Goal: Information Seeking & Learning: Learn about a topic

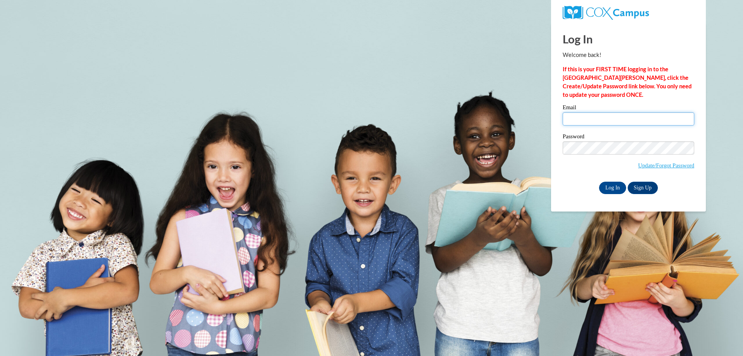
click at [664, 117] on input "Email" at bounding box center [629, 118] width 132 height 13
type input "makenzie.wismer@emoryhealthcare.org"
click at [599, 181] on input "Log In" at bounding box center [612, 187] width 27 height 12
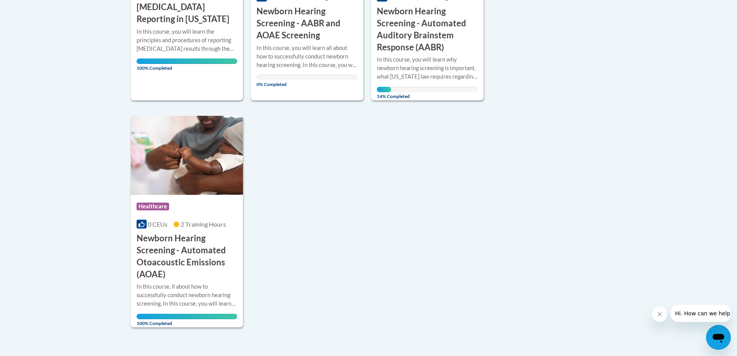
scroll to position [193, 0]
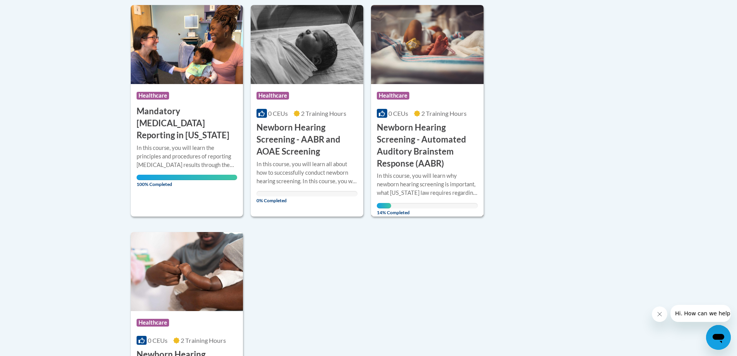
click at [444, 147] on h3 "Newborn Hearing Screening - Automated Auditory Brainstem Response (AABR)" at bounding box center [427, 145] width 101 height 48
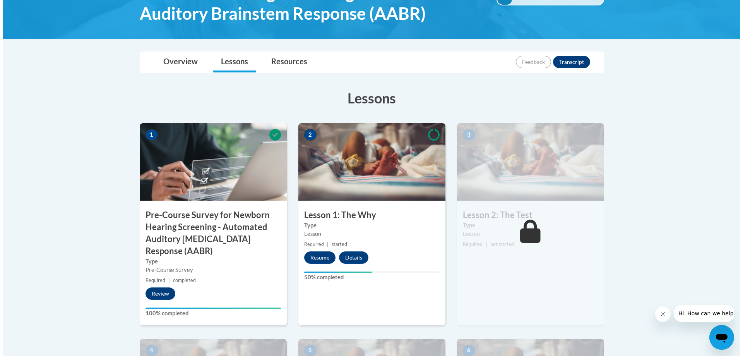
scroll to position [193, 0]
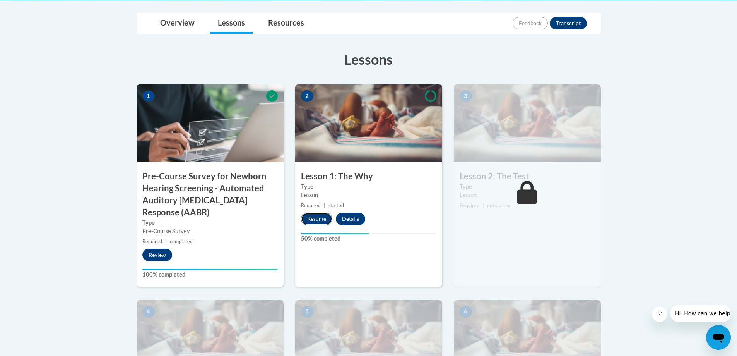
click at [317, 216] on button "Resume" at bounding box center [316, 218] width 31 height 12
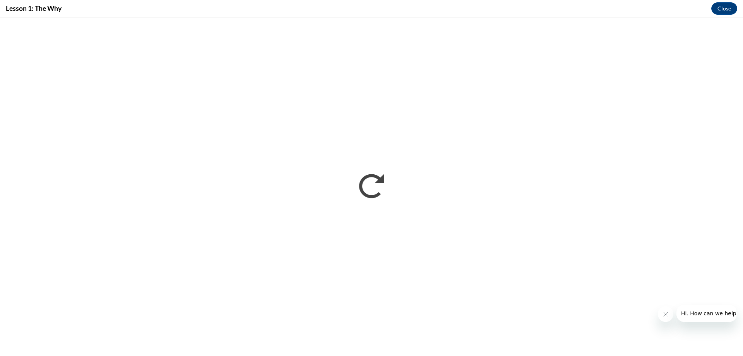
scroll to position [0, 0]
click at [663, 310] on button "Close message from company" at bounding box center [664, 313] width 15 height 15
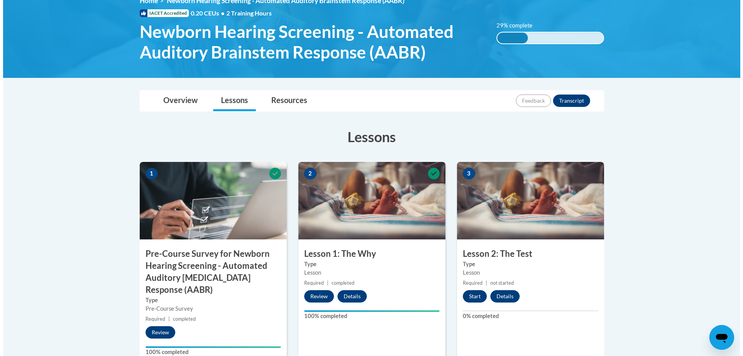
scroll to position [155, 0]
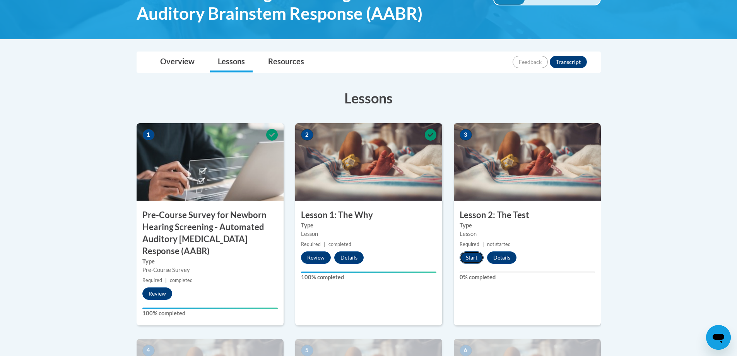
click at [471, 257] on button "Start" at bounding box center [472, 257] width 24 height 12
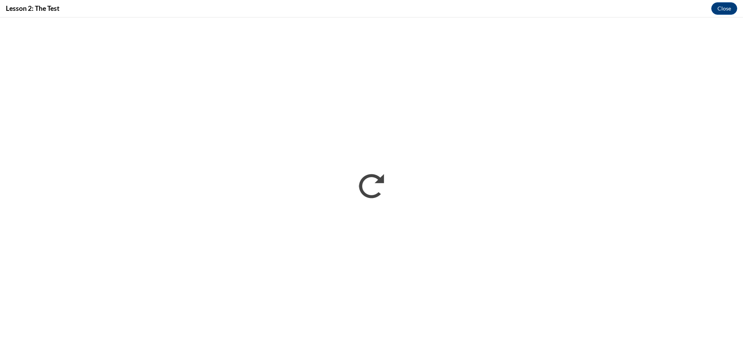
scroll to position [0, 0]
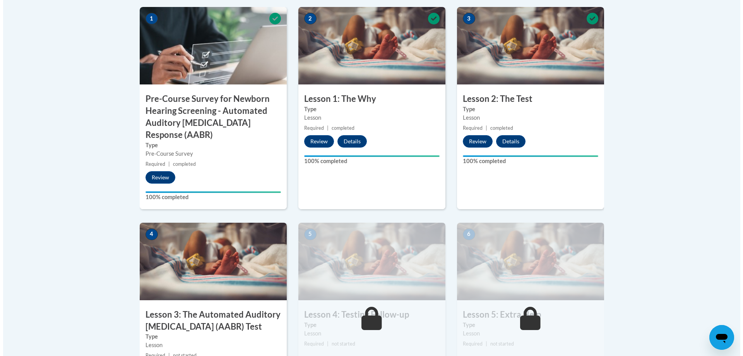
scroll to position [387, 0]
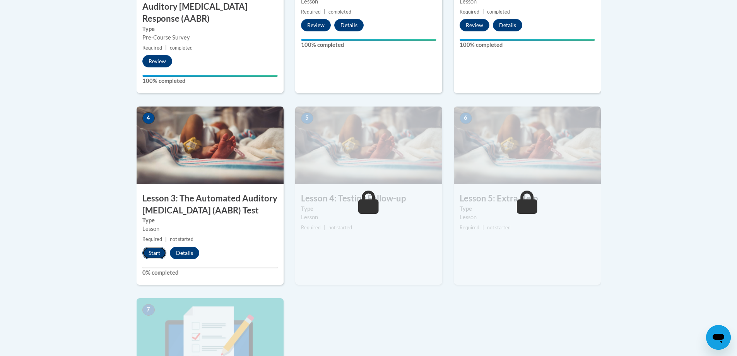
click at [155, 255] on button "Start" at bounding box center [154, 252] width 24 height 12
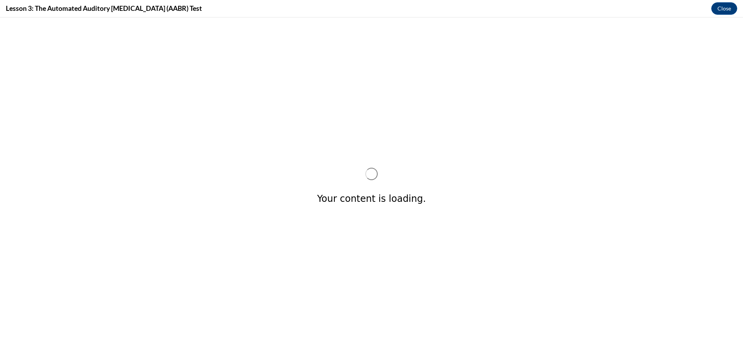
scroll to position [0, 0]
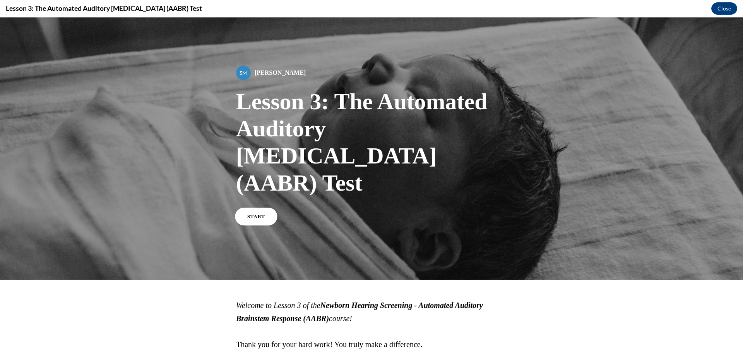
click at [245, 207] on link "START" at bounding box center [256, 216] width 42 height 18
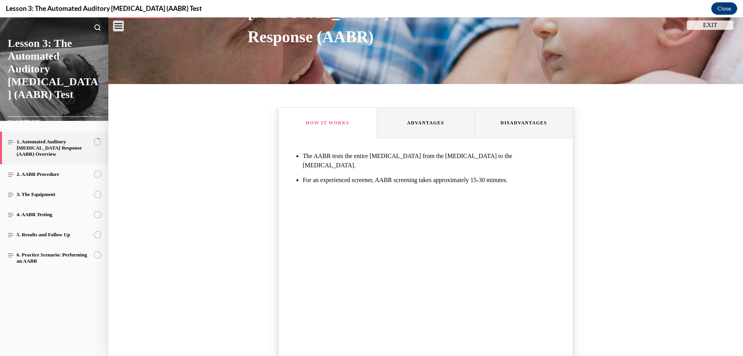
scroll to position [295, 0]
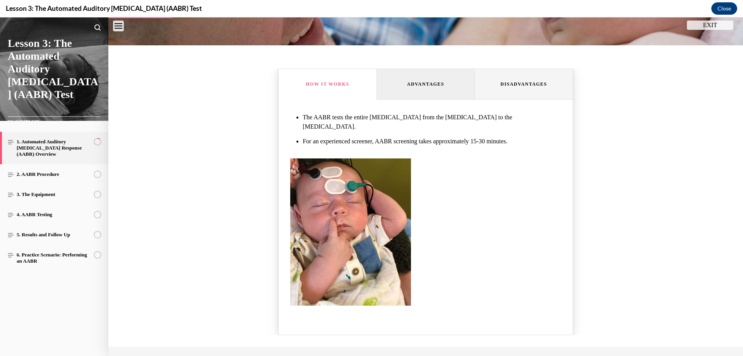
click at [445, 93] on button "Advantages" at bounding box center [426, 83] width 98 height 31
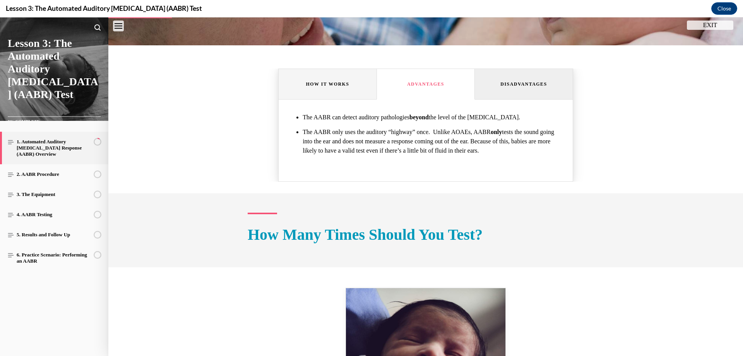
click at [537, 82] on div "Disadvantages" at bounding box center [523, 84] width 46 height 8
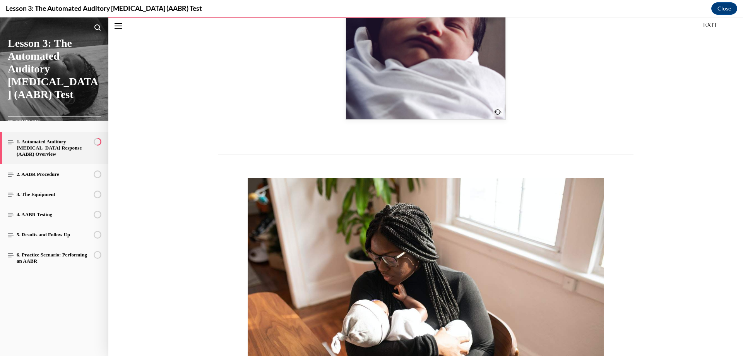
scroll to position [837, 0]
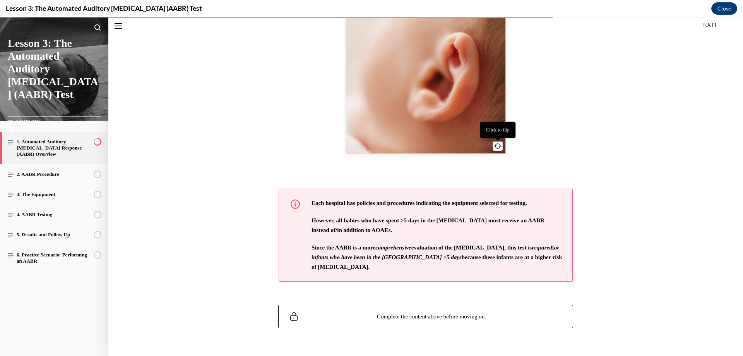
click at [493, 142] on button "Front of card" at bounding box center [498, 146] width 10 height 9
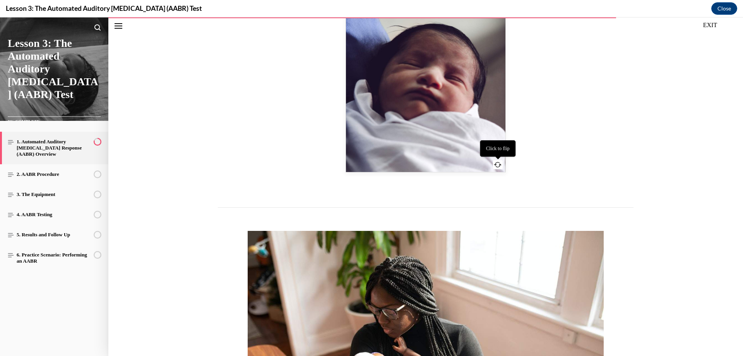
click at [494, 162] on icon "Front of card" at bounding box center [497, 164] width 7 height 5
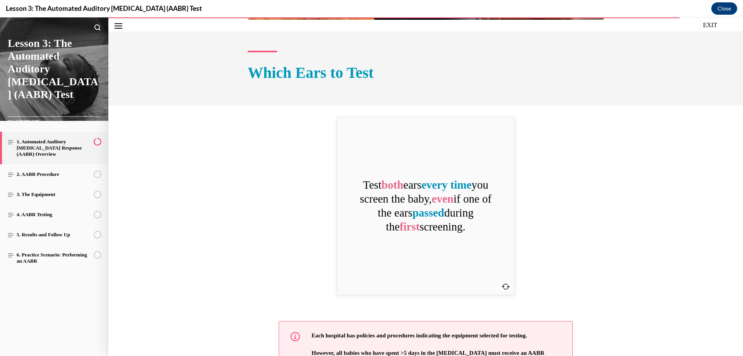
scroll to position [1208, 0]
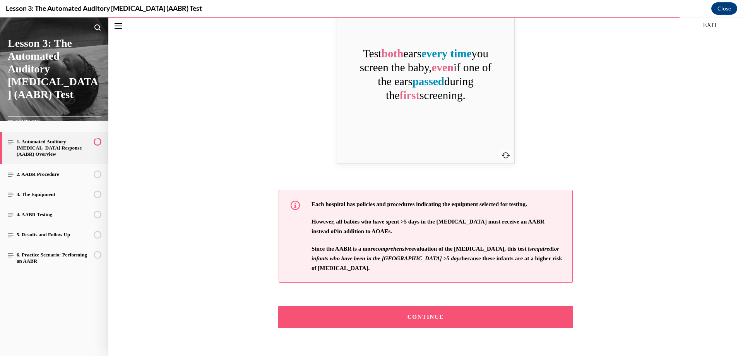
click at [437, 314] on div "CONTINUE" at bounding box center [425, 317] width 271 height 6
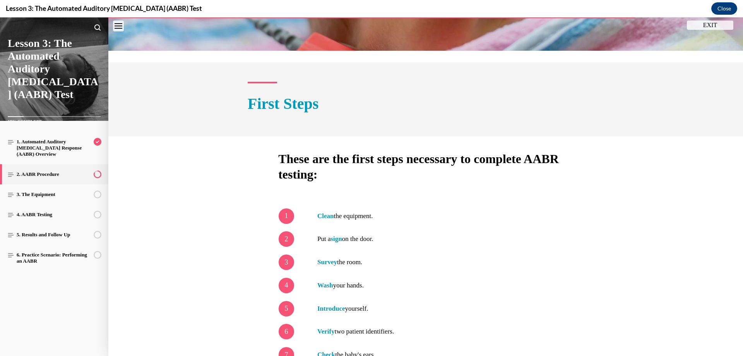
scroll to position [433, 0]
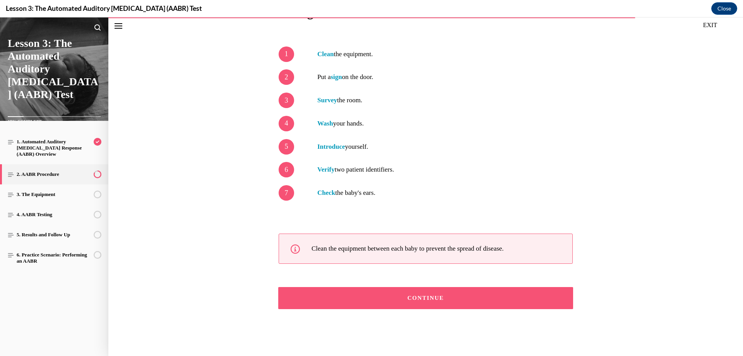
click at [443, 299] on div "CONTINUE" at bounding box center [425, 298] width 271 height 6
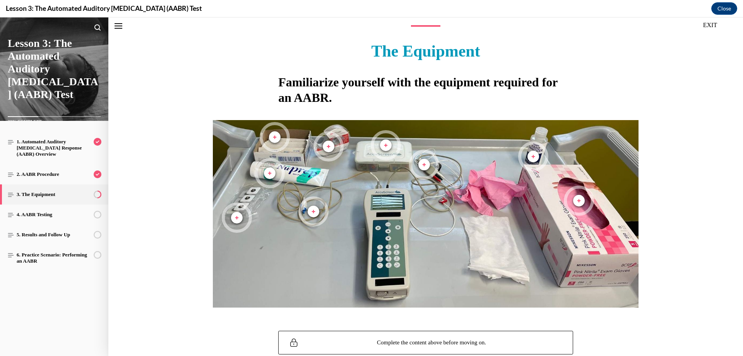
scroll to position [179, 0]
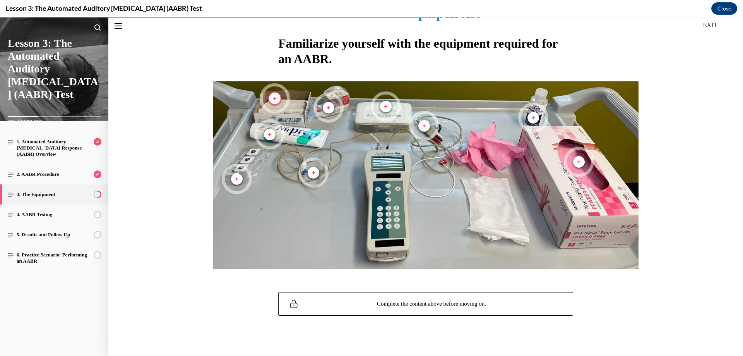
click at [270, 97] on span "Marker, Alcohol wipes, Plus, Not viewed" at bounding box center [275, 98] width 12 height 12
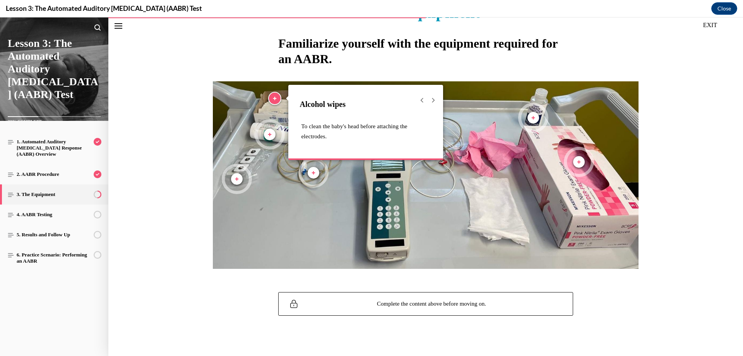
click at [270, 97] on span "Marker, Alcohol wipes, Plus, Viewed" at bounding box center [275, 98] width 12 height 12
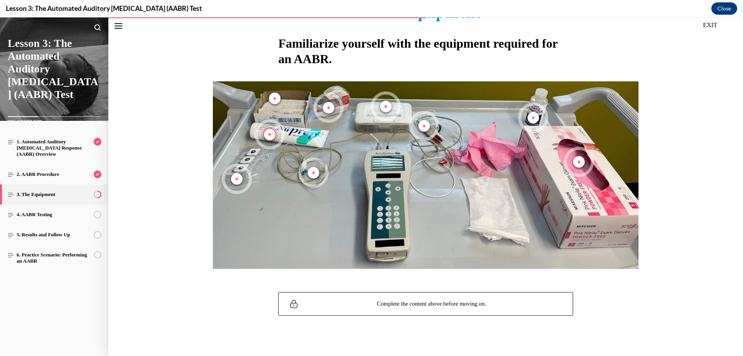
click at [266, 135] on span "Marker, Nuprep, Plus, Not viewed" at bounding box center [270, 134] width 12 height 12
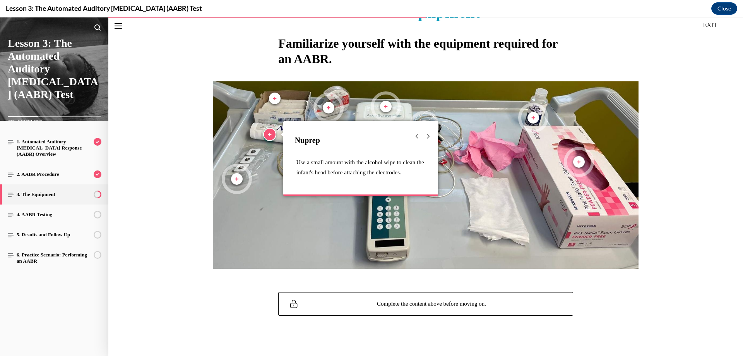
click at [266, 135] on span "Marker, Nuprep, Plus, Viewed" at bounding box center [270, 134] width 12 height 12
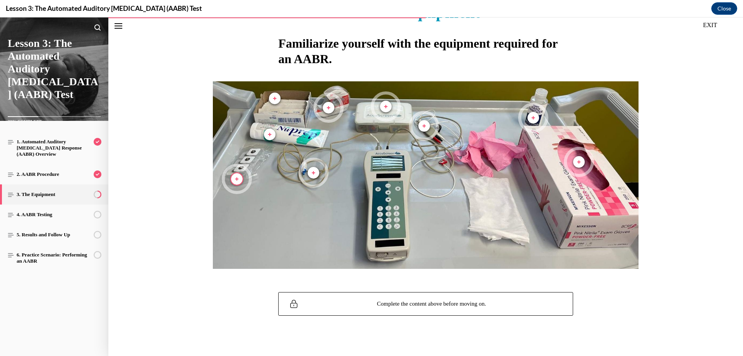
click at [234, 179] on span "Marker, Electrodes, Plus, Not viewed" at bounding box center [237, 179] width 12 height 12
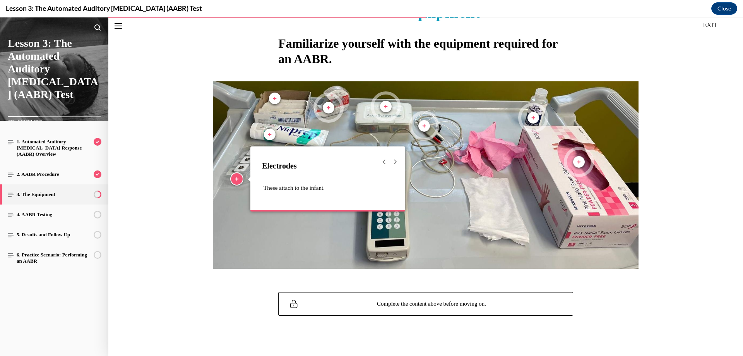
click at [234, 179] on span "Marker, Electrodes, Plus, Viewed" at bounding box center [237, 179] width 12 height 12
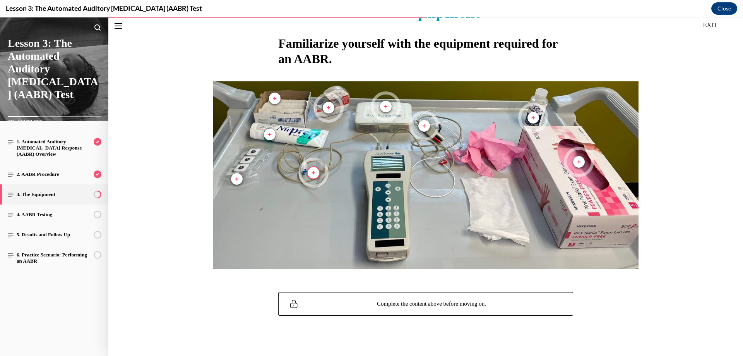
click at [315, 171] on span "Marker, Probe tip, Plus, Not viewed" at bounding box center [314, 173] width 12 height 12
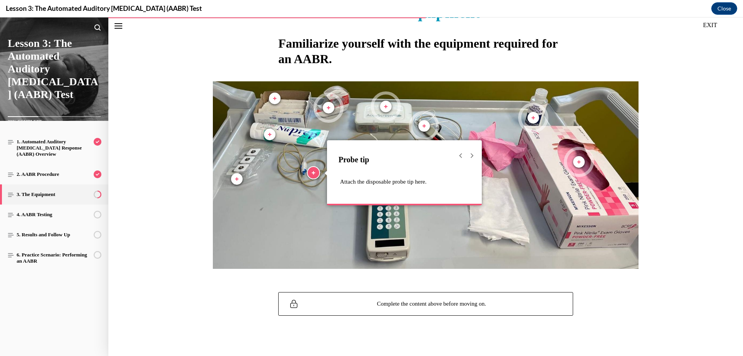
click at [315, 171] on span "Marker, Probe tip, Plus, Viewed" at bounding box center [314, 173] width 12 height 12
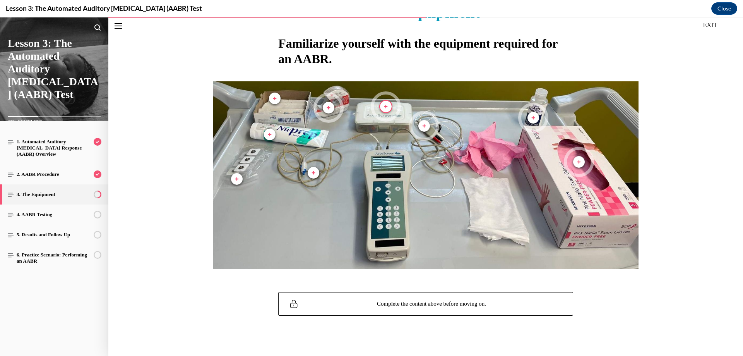
click at [382, 103] on span "Marker, Probe tips, Plus, Not viewed" at bounding box center [386, 107] width 12 height 12
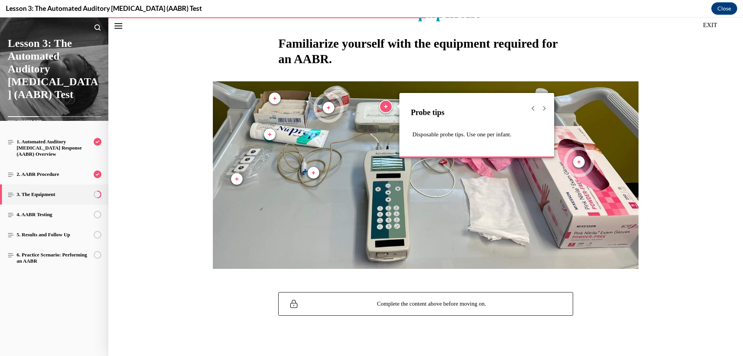
click at [382, 103] on span "Marker, Probe tips, Plus, Viewed" at bounding box center [386, 107] width 12 height 12
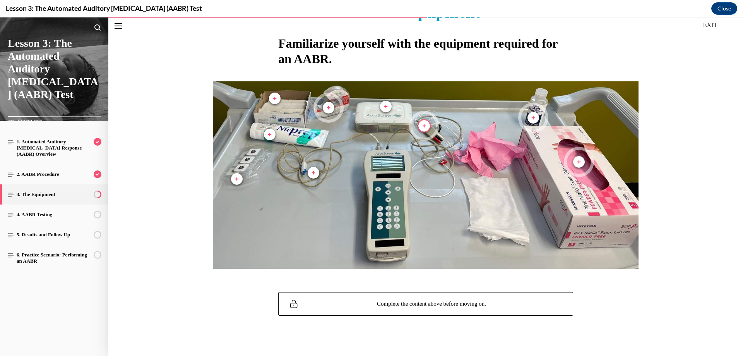
click at [424, 131] on span "Marker, Electrode wires, Plus, Not viewed" at bounding box center [424, 126] width 12 height 12
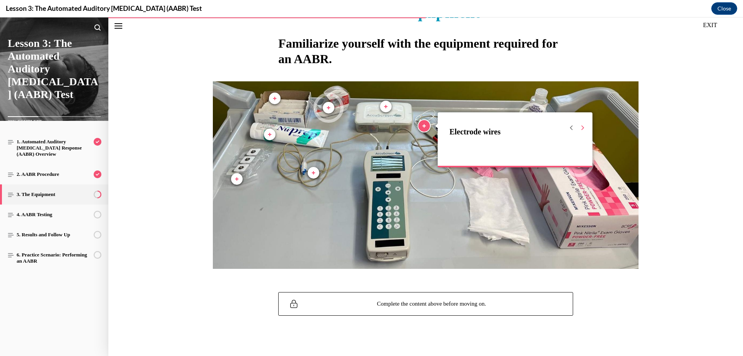
click at [580, 130] on icon "Next" at bounding box center [582, 127] width 5 height 5
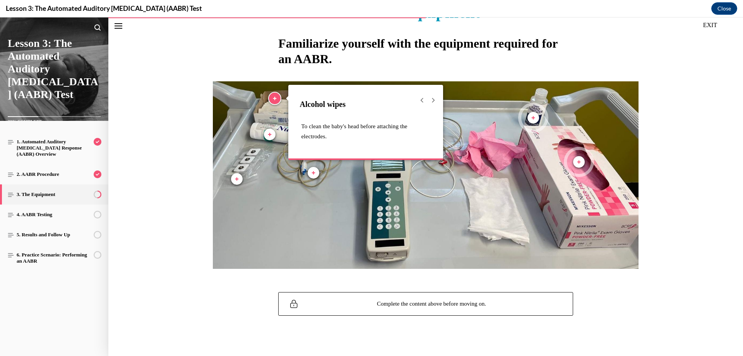
click at [448, 192] on img "Labeled graphic" at bounding box center [426, 174] width 426 height 187
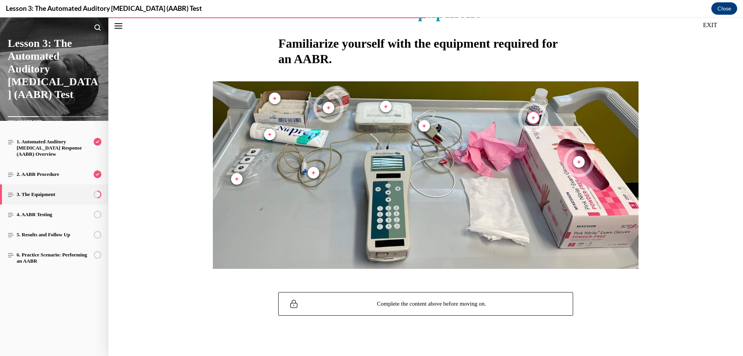
click at [532, 118] on span "Marker, Hand sanitizer, Plus, Not viewed" at bounding box center [533, 118] width 12 height 12
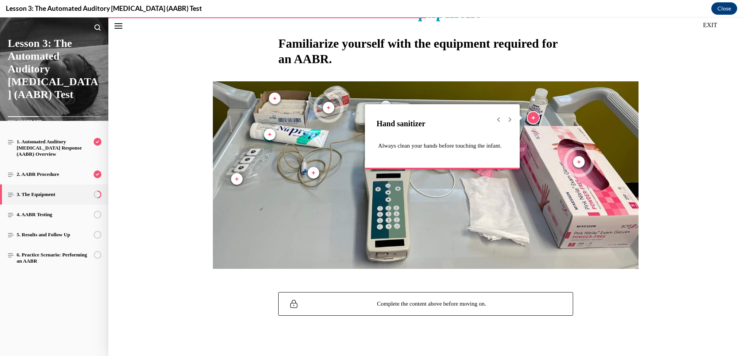
click at [532, 118] on span "Marker, Hand sanitizer, Plus, Viewed" at bounding box center [533, 118] width 12 height 12
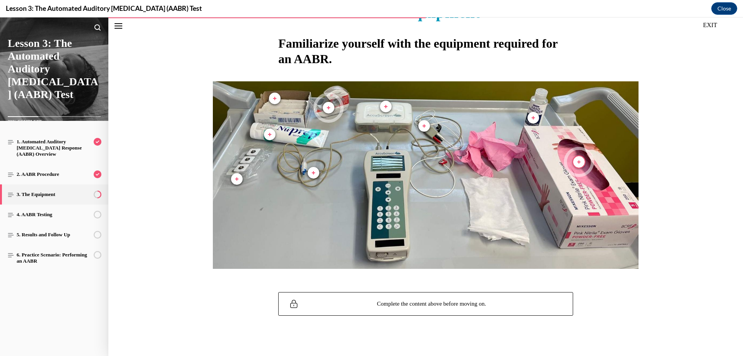
click at [578, 161] on span "Marker, Gloves, Plus, Not viewed" at bounding box center [579, 162] width 12 height 12
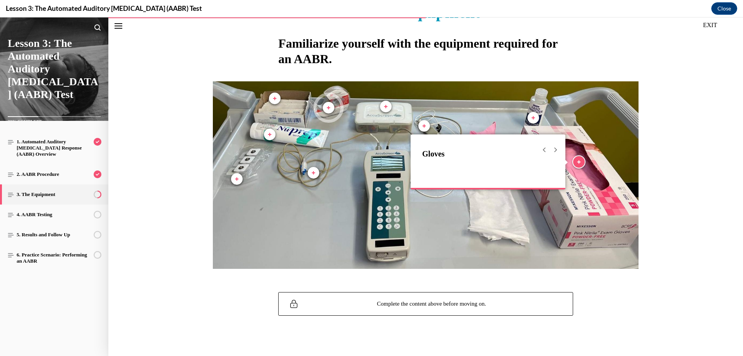
click at [578, 161] on span "Marker, Gloves, Plus, Viewed" at bounding box center [579, 162] width 12 height 12
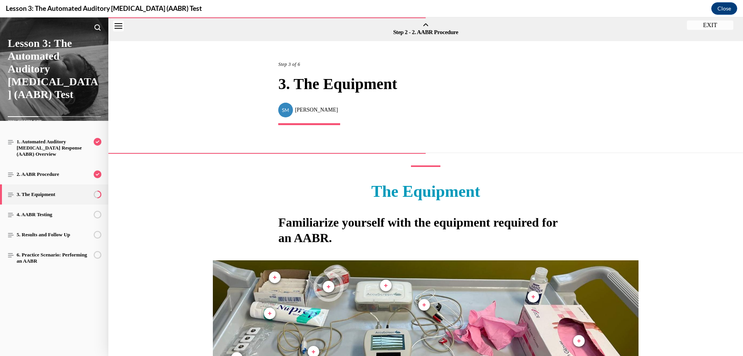
scroll to position [187, 0]
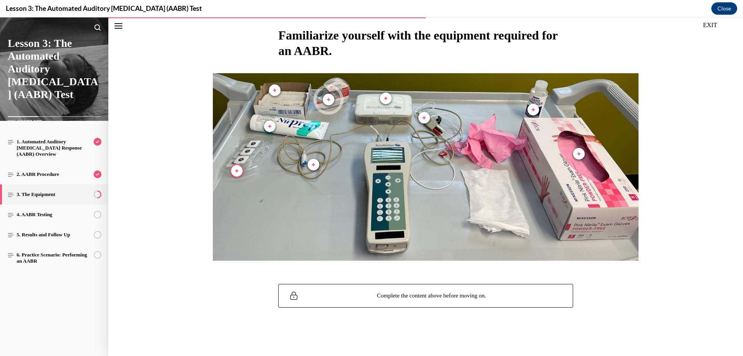
click at [234, 171] on span "Marker, Electrodes, Plus, Viewed" at bounding box center [237, 171] width 12 height 12
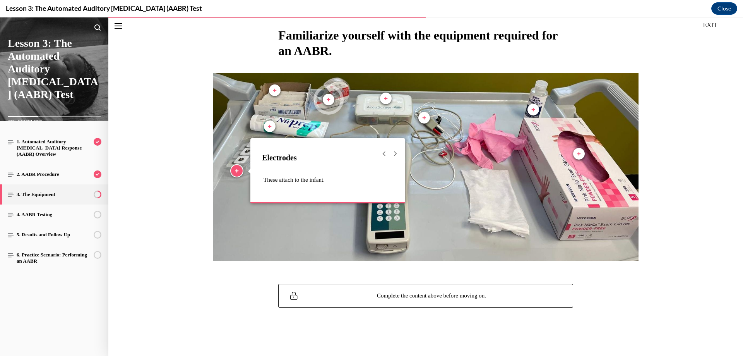
click at [229, 171] on button "Marker, Electrodes, Plus, Viewed" at bounding box center [236, 170] width 15 height 15
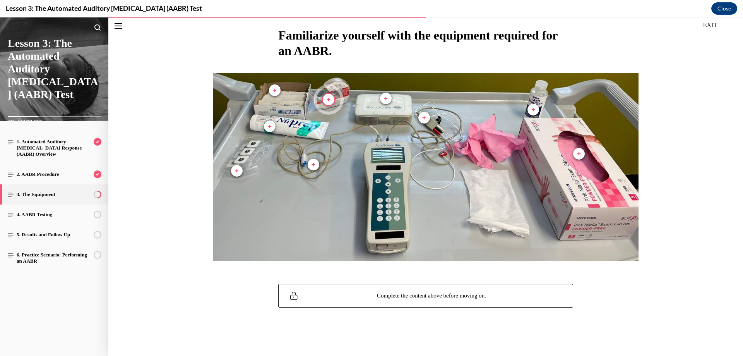
click at [326, 94] on span "Marker, Abrasive tape, Plus, Not viewed" at bounding box center [329, 100] width 12 height 12
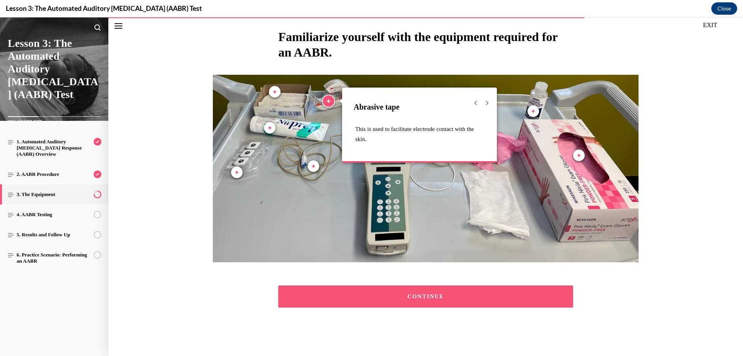
scroll to position [185, 0]
click at [430, 293] on div "CONTINUE" at bounding box center [425, 296] width 271 height 6
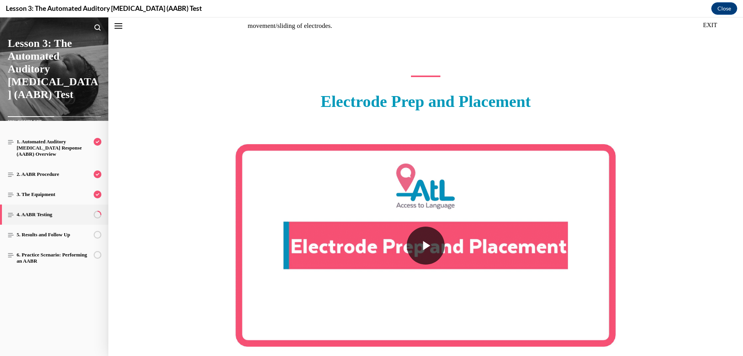
scroll to position [1185, 0]
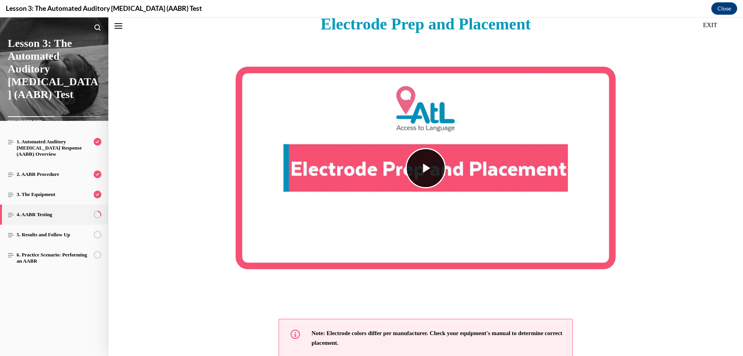
click at [426, 168] on span "Video player" at bounding box center [426, 168] width 0 height 0
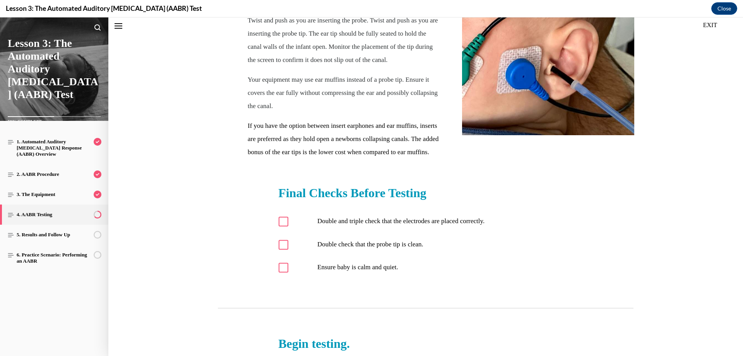
scroll to position [2075, 0]
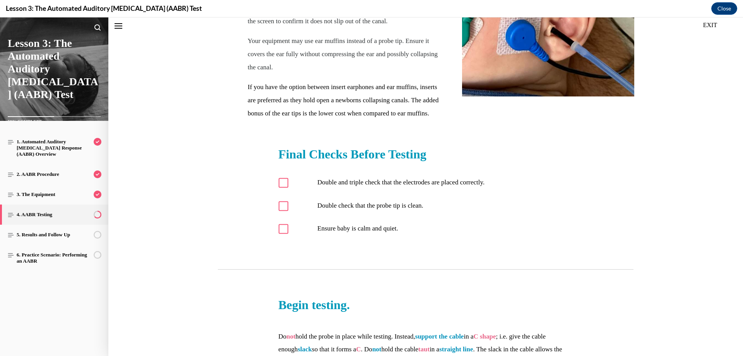
click at [281, 185] on icon at bounding box center [284, 183] width 6 height 6
click at [279, 185] on input "Double and triple check that the electrodes are placed correctly." at bounding box center [284, 183] width 10 height 10
checkbox input "true"
click at [281, 208] on icon at bounding box center [284, 206] width 6 height 6
click at [281, 208] on input "Double check that the probe tip is clean." at bounding box center [284, 206] width 10 height 10
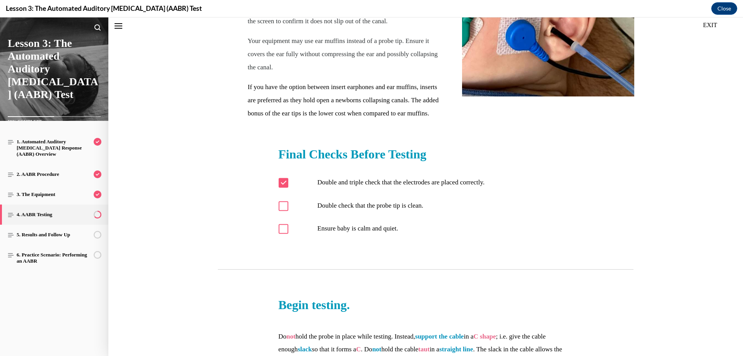
checkbox input "true"
click at [279, 233] on div at bounding box center [284, 229] width 10 height 10
click at [279, 233] on input "Ensure baby is calm and quiet." at bounding box center [284, 229] width 10 height 10
checkbox input "true"
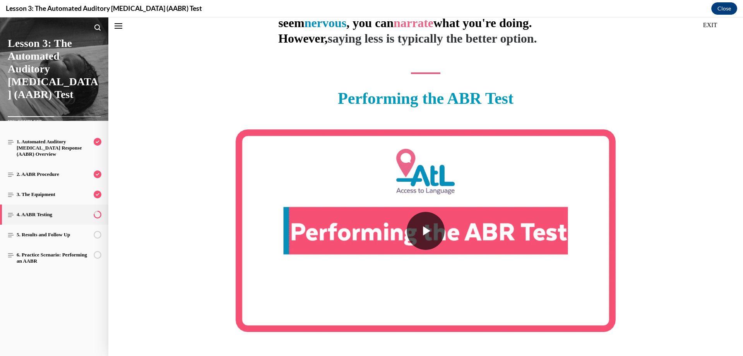
scroll to position [2500, 0]
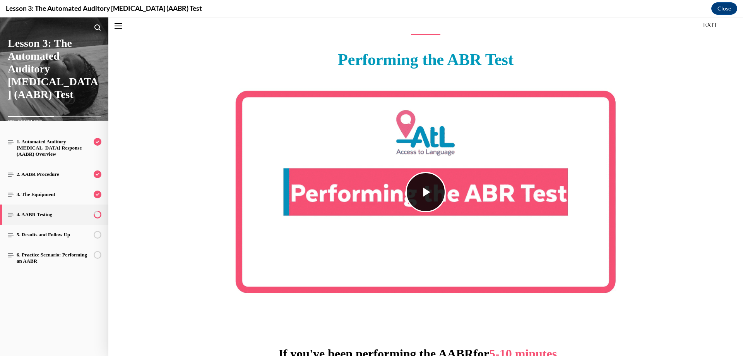
click at [426, 192] on span "Video player" at bounding box center [426, 192] width 0 height 0
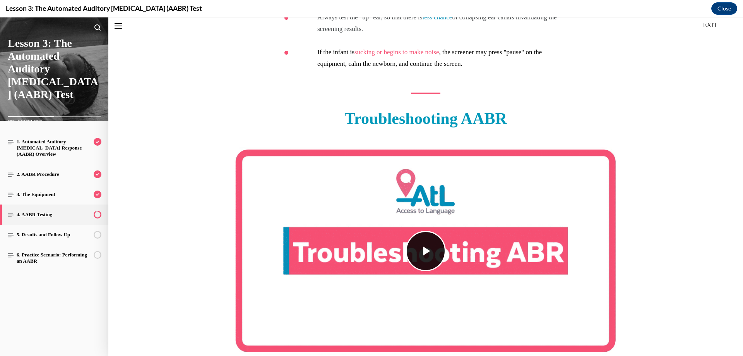
scroll to position [3003, 0]
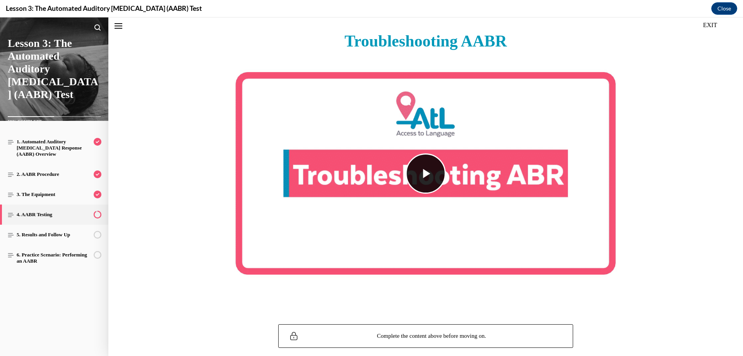
click at [426, 173] on span "Video player" at bounding box center [426, 173] width 0 height 0
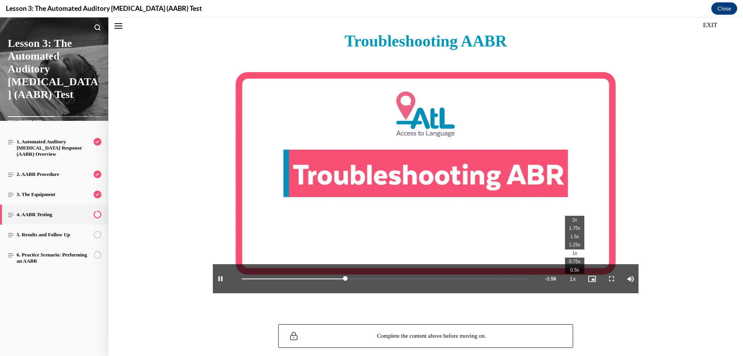
click at [570, 238] on span "1.5x" at bounding box center [574, 236] width 9 height 5
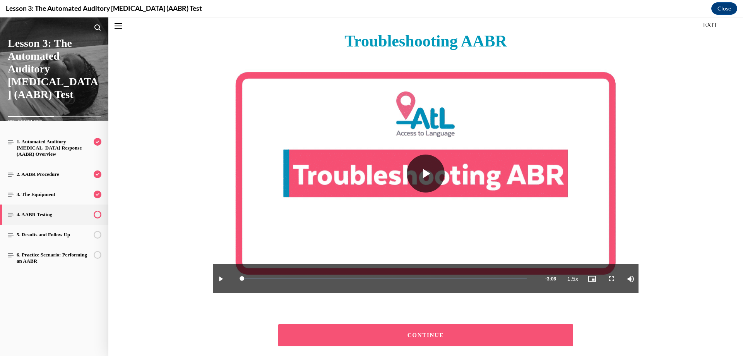
scroll to position [3042, 0]
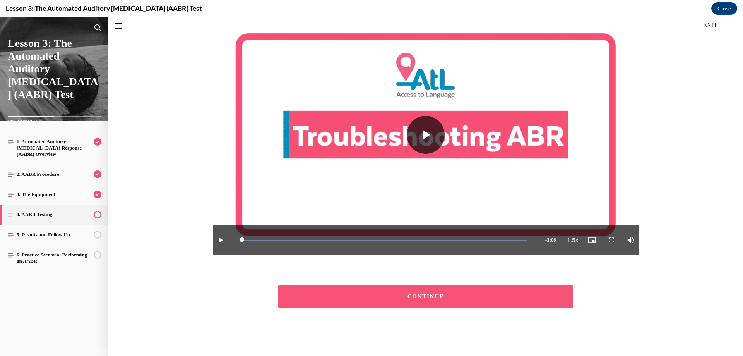
click at [442, 301] on button "CONTINUE" at bounding box center [425, 296] width 295 height 22
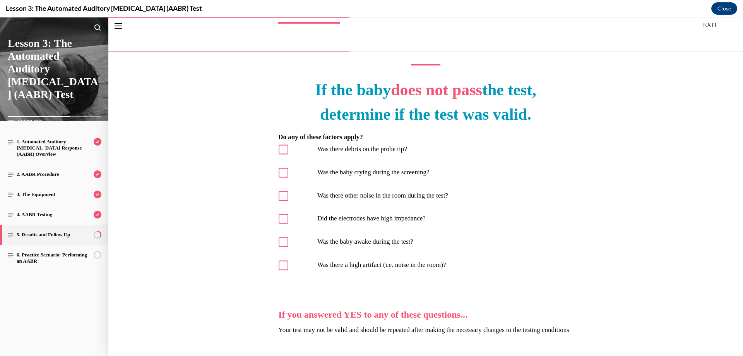
scroll to position [140, 0]
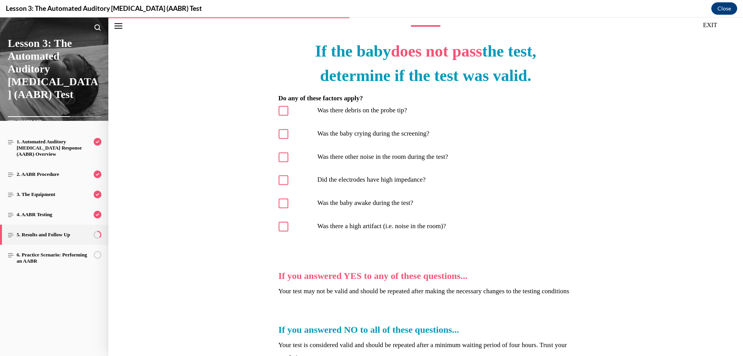
click at [281, 113] on icon at bounding box center [284, 111] width 6 height 6
click at [281, 113] on input "Was there debris on the probe tip?" at bounding box center [284, 111] width 10 height 10
checkbox input "true"
click at [284, 132] on div at bounding box center [284, 134] width 10 height 10
click at [284, 132] on input "Was the baby crying during the screening?" at bounding box center [284, 134] width 10 height 10
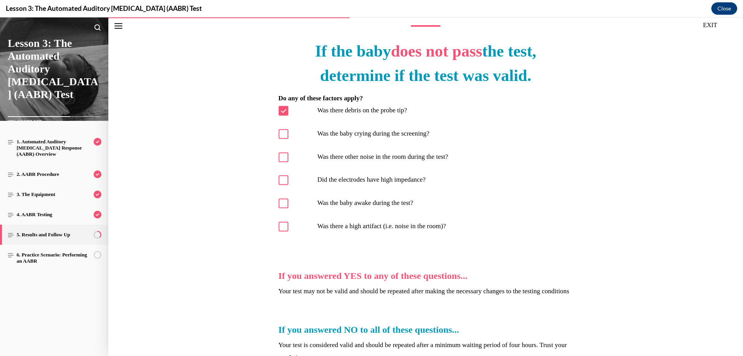
checkbox input "true"
click at [281, 159] on icon at bounding box center [284, 157] width 6 height 6
click at [281, 159] on input "Was there other noise in the room during the test?" at bounding box center [284, 157] width 10 height 10
checkbox input "true"
click at [282, 185] on div at bounding box center [284, 180] width 10 height 10
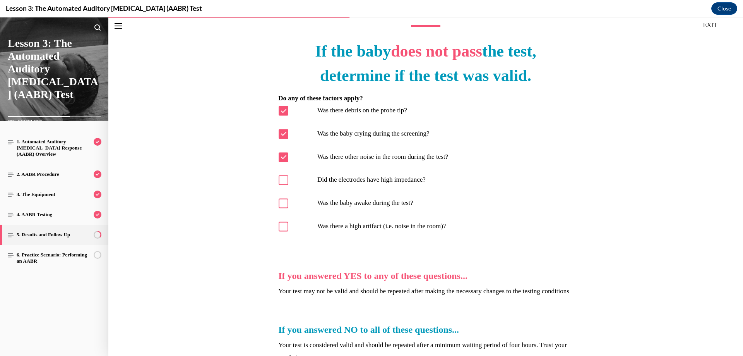
click at [282, 185] on input "Did the electrodes have high impedance?" at bounding box center [284, 180] width 10 height 10
checkbox input "true"
click at [282, 204] on icon at bounding box center [284, 203] width 6 height 6
click at [282, 204] on input "Was the baby awake during the test?" at bounding box center [284, 203] width 10 height 10
checkbox input "true"
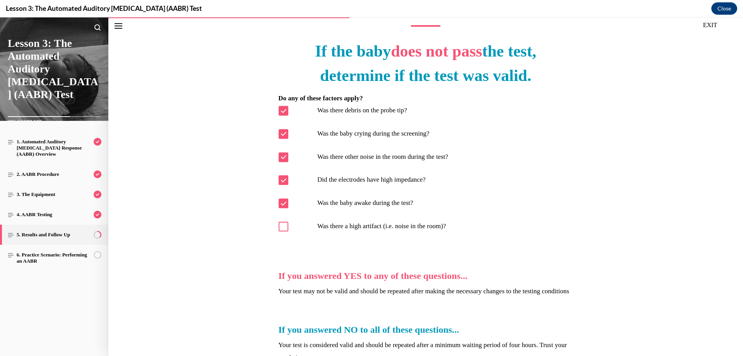
click at [281, 229] on div at bounding box center [284, 226] width 10 height 10
click at [281, 229] on input "Was there a high artifact (i.e. noise in the room)?" at bounding box center [284, 226] width 10 height 10
checkbox input "true"
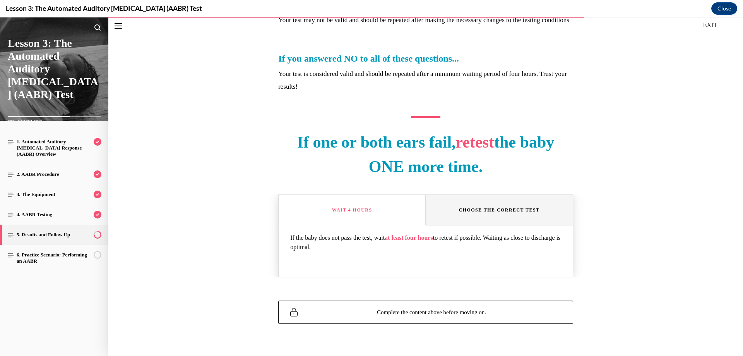
scroll to position [427, 0]
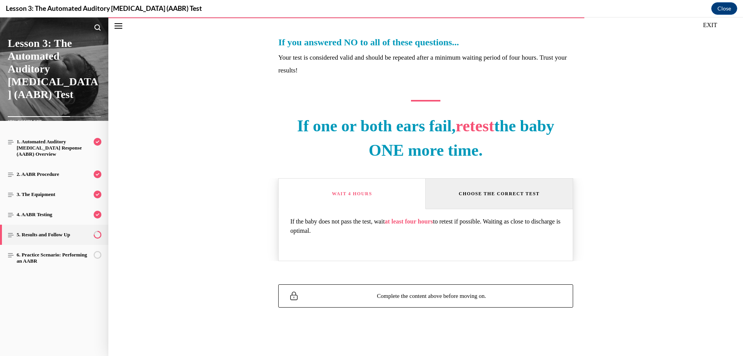
click at [518, 192] on div "Choose the correct test" at bounding box center [499, 194] width 81 height 8
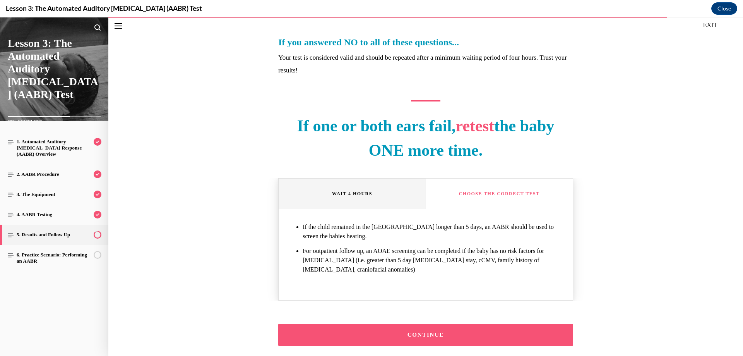
scroll to position [465, 0]
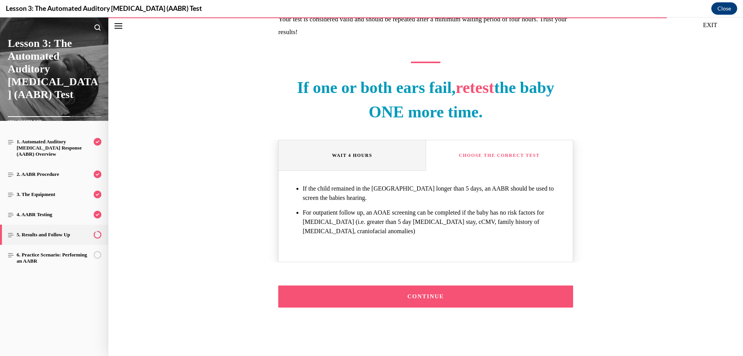
click at [443, 298] on div "CONTINUE" at bounding box center [425, 296] width 271 height 6
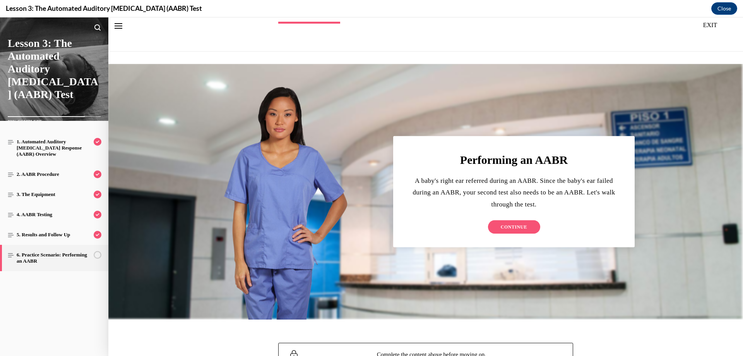
scroll to position [160, 0]
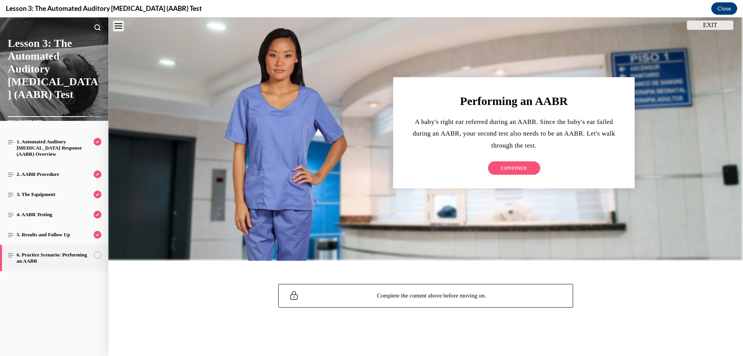
click at [505, 170] on span "CONTINUE" at bounding box center [514, 167] width 27 height 5
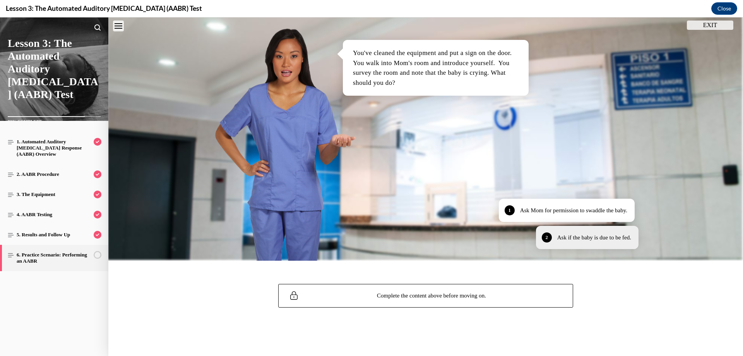
click at [579, 240] on p "Ask if the baby is due to be fed." at bounding box center [594, 237] width 74 height 9
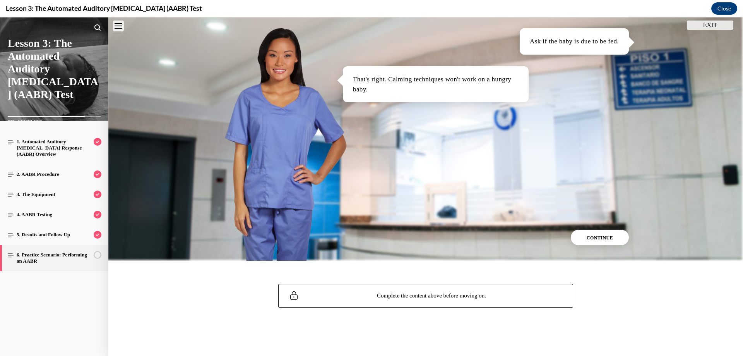
click at [578, 238] on button "CONTINUE" at bounding box center [600, 236] width 58 height 15
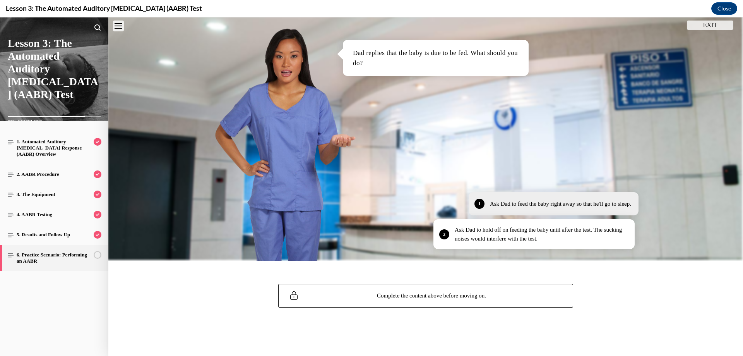
click at [536, 202] on div "Ask Dad to feed the baby right away so that he'll go to sleep." at bounding box center [560, 203] width 141 height 9
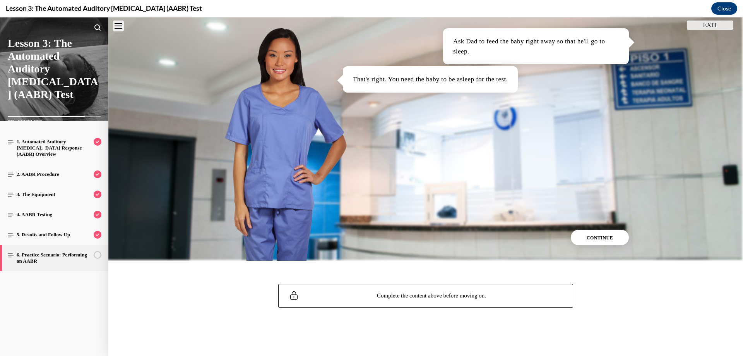
click at [594, 233] on button "CONTINUE" at bounding box center [600, 236] width 58 height 15
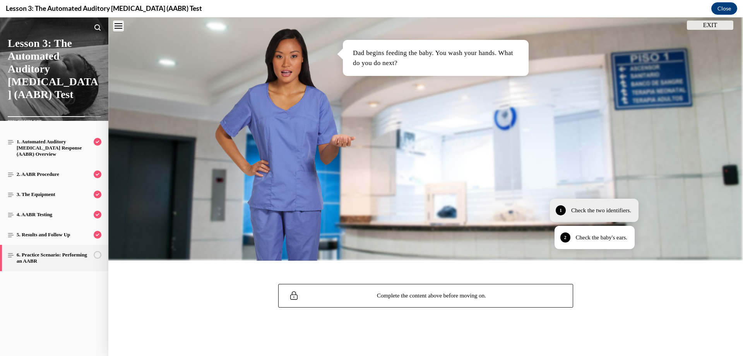
click at [614, 211] on div "Check the two identifiers." at bounding box center [601, 210] width 60 height 9
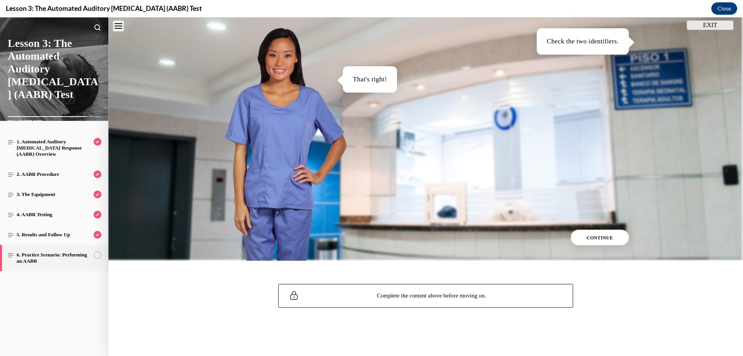
click at [608, 237] on span "CONTINUE" at bounding box center [600, 237] width 27 height 5
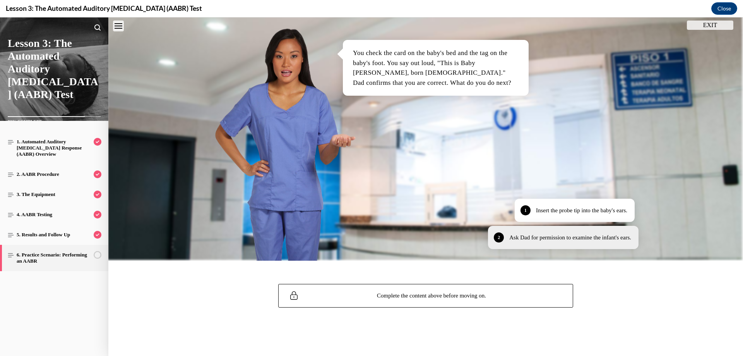
click at [580, 242] on div "2 Ask Dad for permission to examine the infant's ears." at bounding box center [563, 237] width 151 height 23
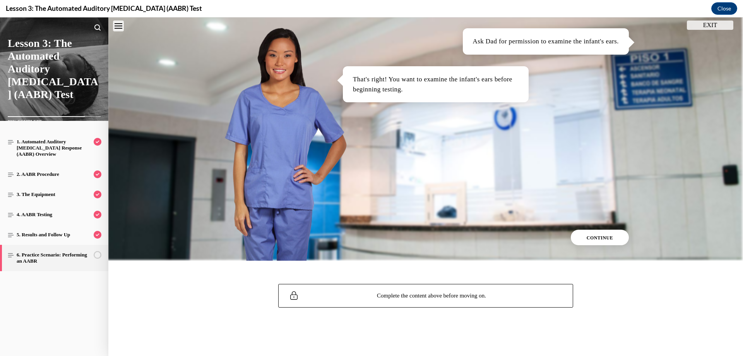
click at [592, 233] on button "CONTINUE" at bounding box center [600, 236] width 58 height 15
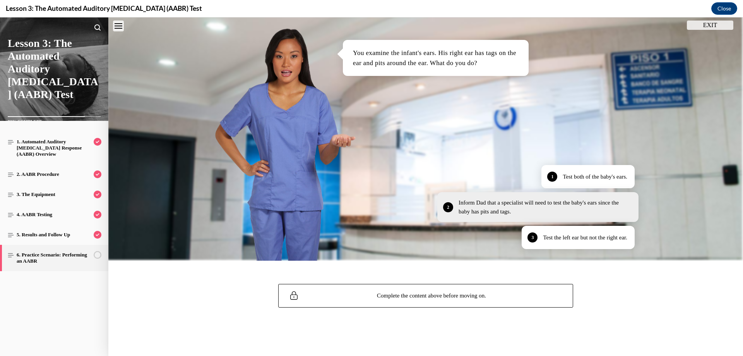
click at [477, 207] on div "Inform Dad that a specialist will need to test the baby's ears since the baby h…" at bounding box center [545, 206] width 173 height 17
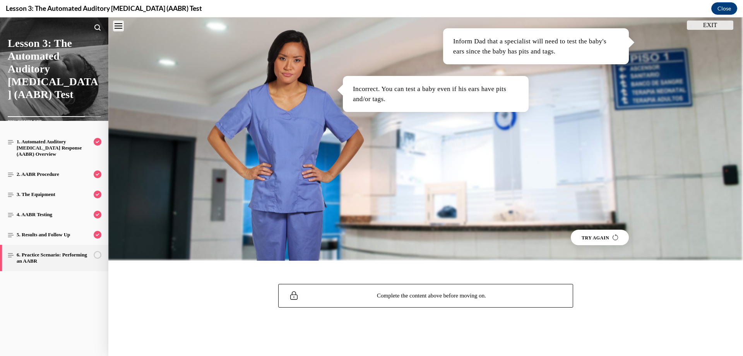
click at [601, 239] on span "TRY AGAIN" at bounding box center [600, 237] width 36 height 5
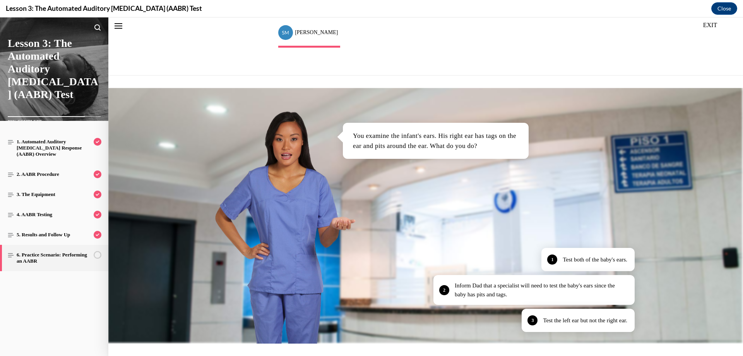
scroll to position [116, 0]
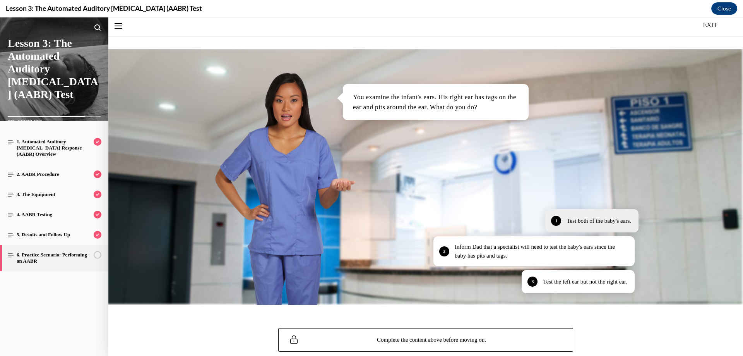
click at [592, 220] on p "Test both of the baby's ears." at bounding box center [598, 220] width 65 height 9
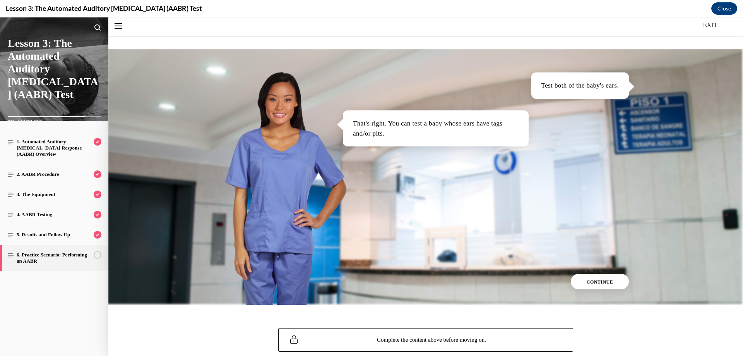
click at [604, 283] on span "CONTINUE" at bounding box center [600, 281] width 27 height 5
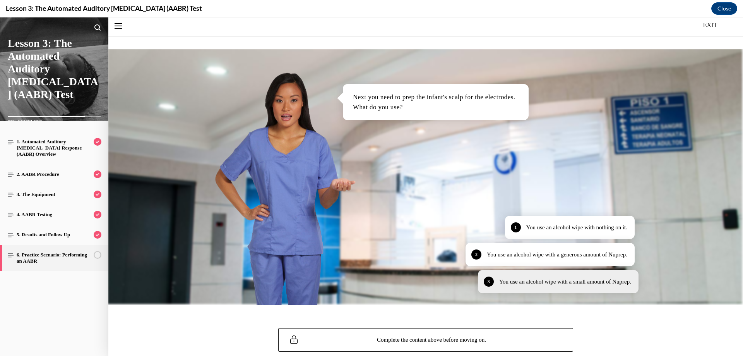
click at [614, 289] on div "3 You use an alcohol wipe with a small amount of Nuprep." at bounding box center [558, 281] width 161 height 23
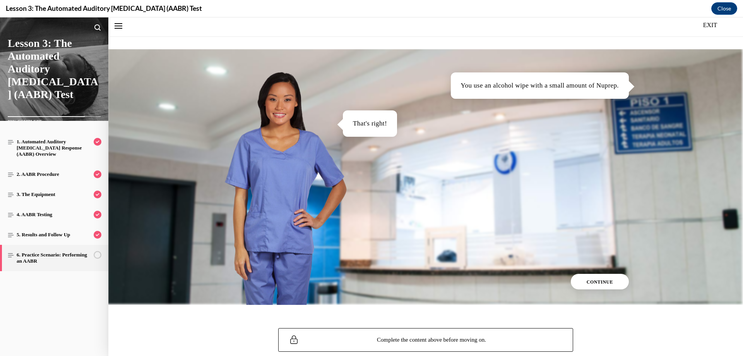
click at [611, 283] on button "CONTINUE" at bounding box center [600, 281] width 58 height 15
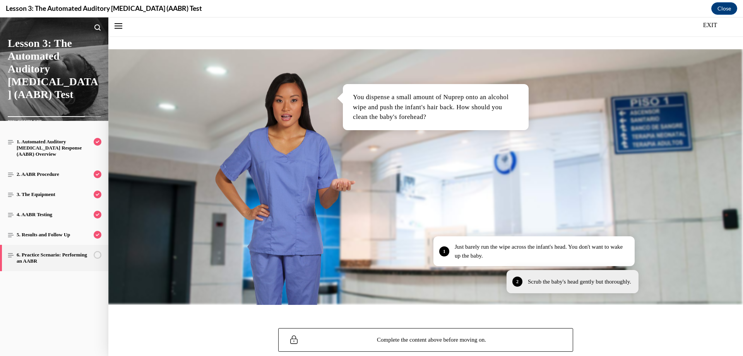
click at [593, 281] on p "Scrub the baby's head gently but thoroughly." at bounding box center [579, 281] width 103 height 9
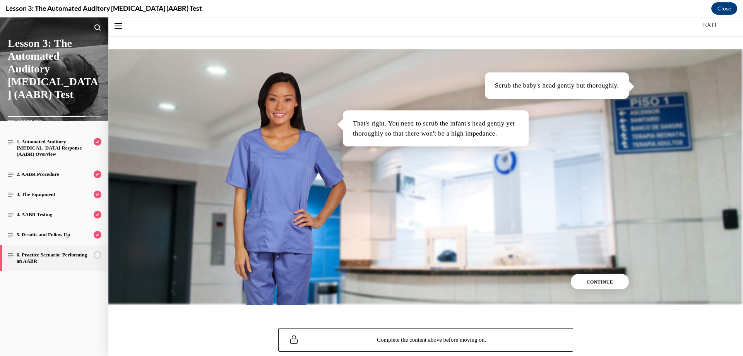
click at [603, 282] on span "CONTINUE" at bounding box center [600, 281] width 27 height 5
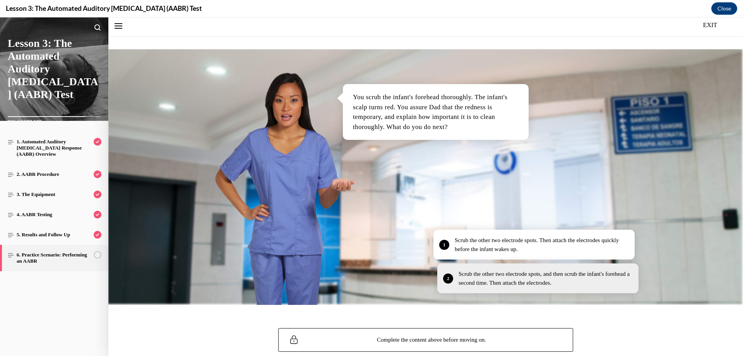
click at [574, 282] on div "Scrub the other two electrode spots, and then scrub the infant's forehead a sec…" at bounding box center [545, 277] width 173 height 17
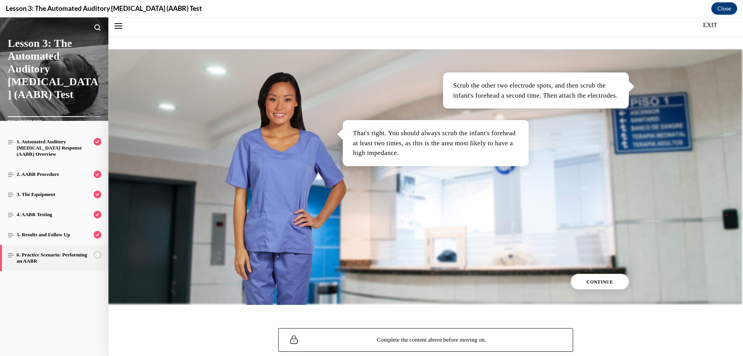
click at [603, 283] on span "CONTINUE" at bounding box center [600, 281] width 27 height 5
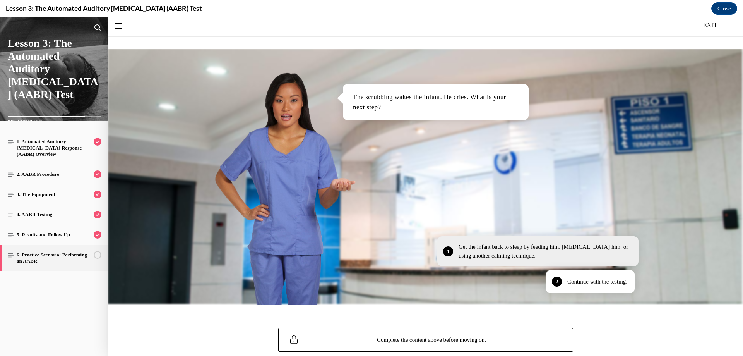
click at [494, 252] on p "Get the infant back to sleep by feeding him, [MEDICAL_DATA] him, or using anoth…" at bounding box center [545, 250] width 173 height 17
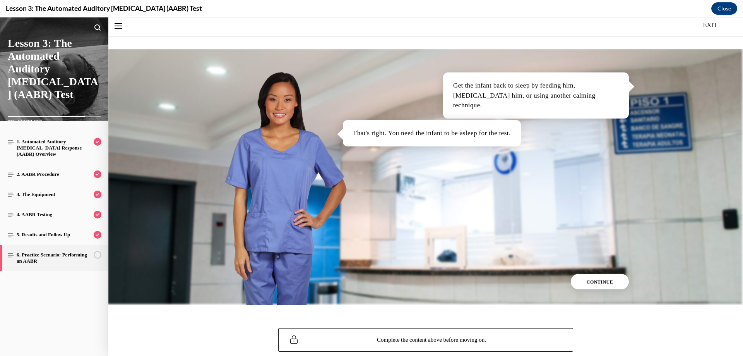
click at [592, 280] on span "CONTINUE" at bounding box center [600, 281] width 27 height 5
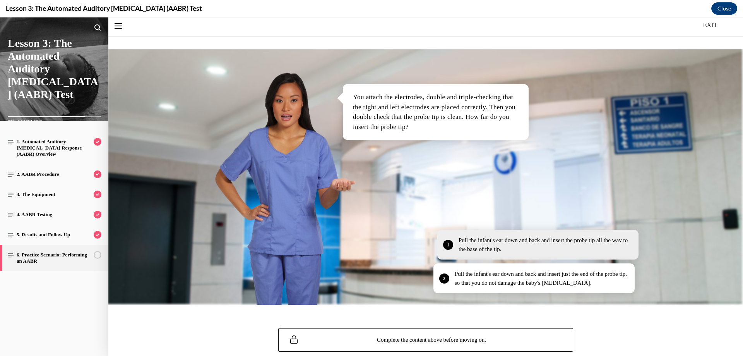
click at [532, 246] on p "Pull the infant's ear down and back and insert the probe tip all the way to the…" at bounding box center [545, 244] width 173 height 17
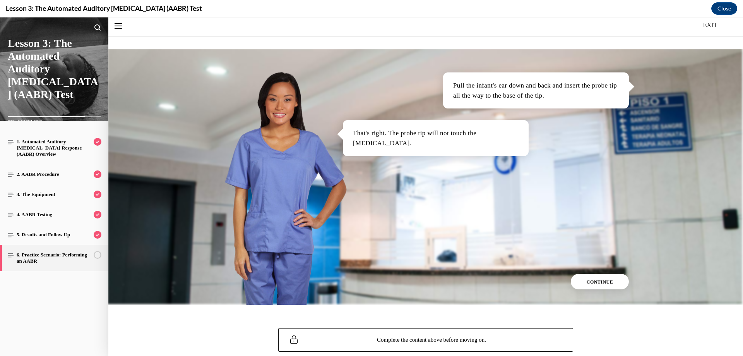
click at [593, 281] on span "CONTINUE" at bounding box center [600, 281] width 27 height 5
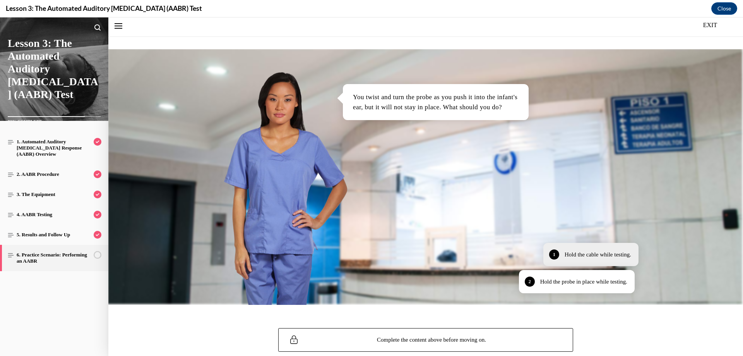
click at [613, 253] on div "Hold the cable while testing." at bounding box center [598, 254] width 67 height 9
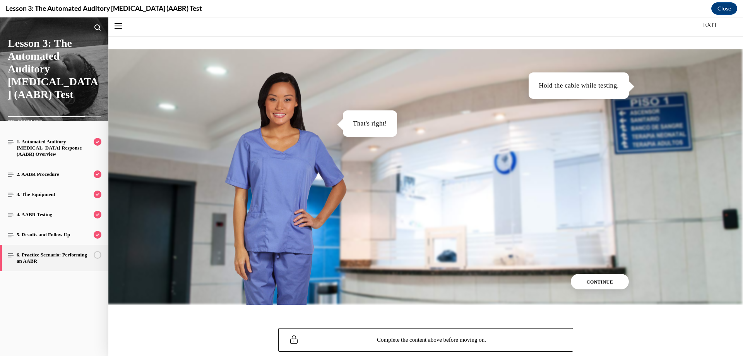
click at [596, 275] on button "CONTINUE" at bounding box center [600, 281] width 58 height 15
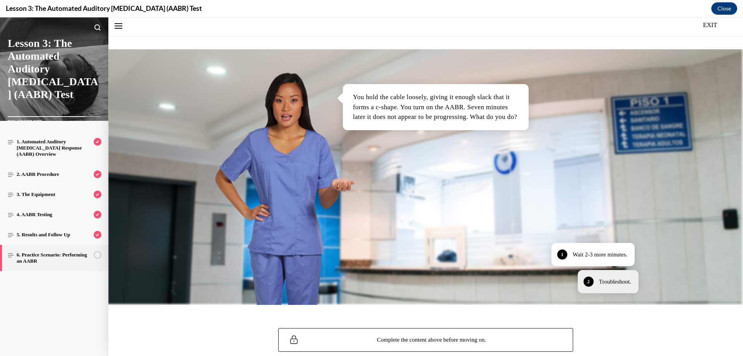
click at [599, 281] on div "Troubleshoot." at bounding box center [615, 281] width 32 height 9
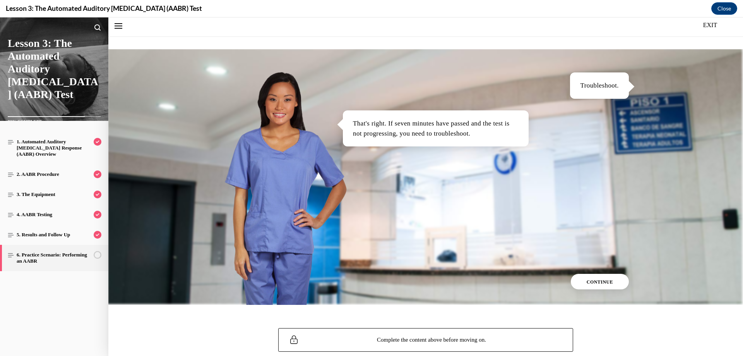
click at [598, 283] on span "CONTINUE" at bounding box center [600, 281] width 27 height 5
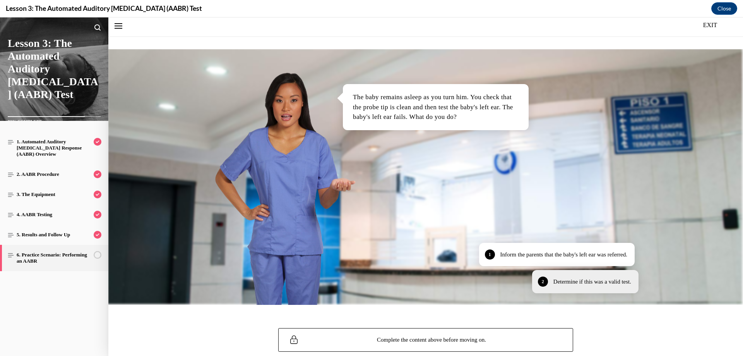
click at [607, 283] on div "Determine if this was a valid test." at bounding box center [592, 281] width 78 height 9
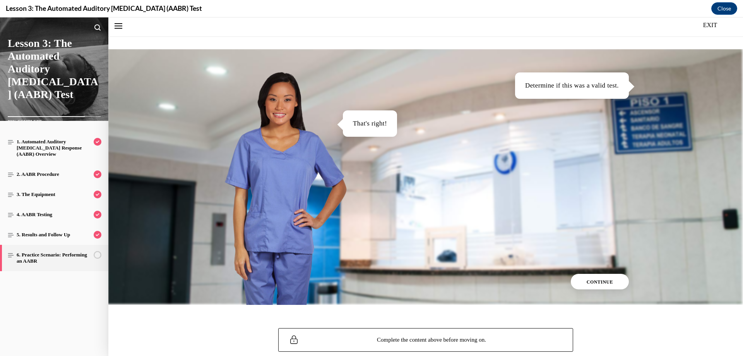
click at [609, 279] on button "CONTINUE" at bounding box center [600, 281] width 58 height 15
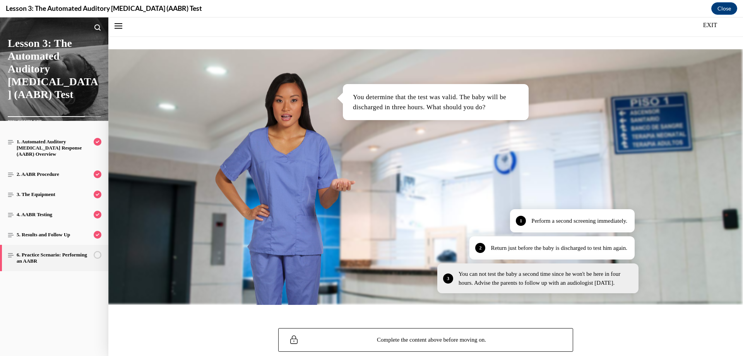
click at [581, 288] on div "3 You can not test the baby a second time since he won't be here in four hours.…" at bounding box center [537, 278] width 201 height 30
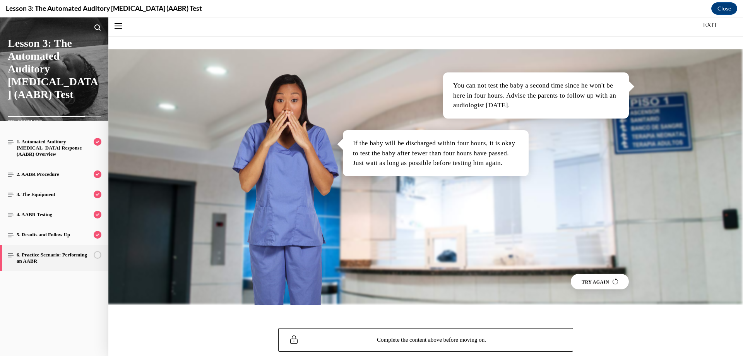
click at [583, 283] on span "TRY AGAIN" at bounding box center [600, 281] width 36 height 5
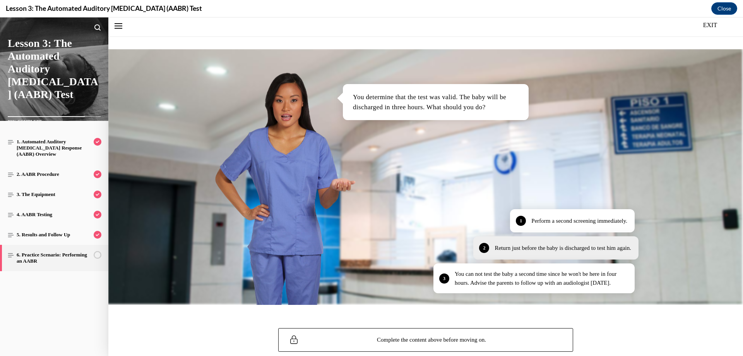
click at [611, 250] on p "Return just before the baby is discharged to test him again." at bounding box center [563, 247] width 137 height 9
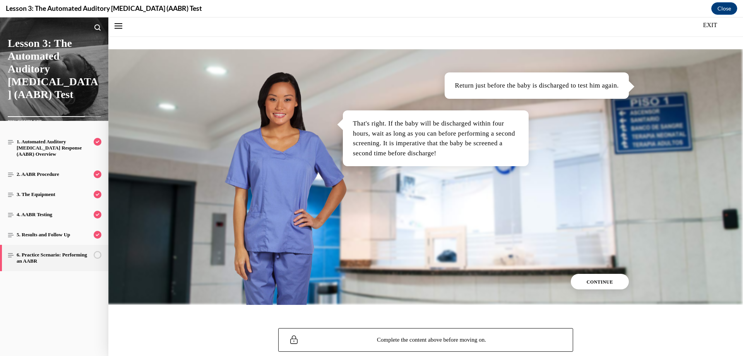
click at [607, 284] on button "CONTINUE" at bounding box center [600, 281] width 58 height 15
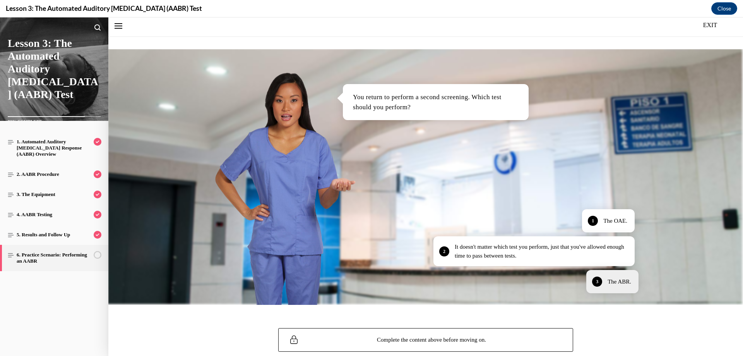
click at [603, 279] on div "3 The ABR." at bounding box center [612, 281] width 52 height 23
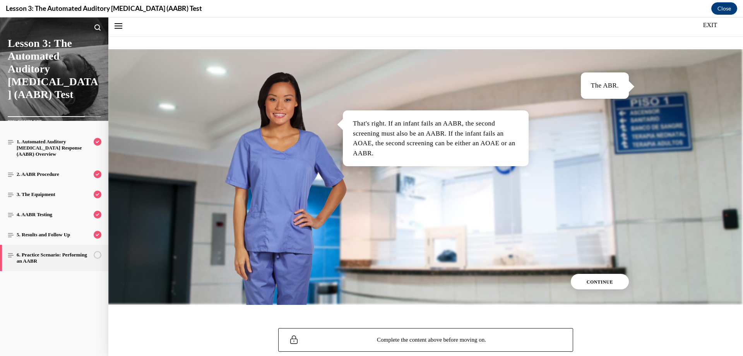
click at [599, 281] on span "CONTINUE" at bounding box center [600, 281] width 27 height 5
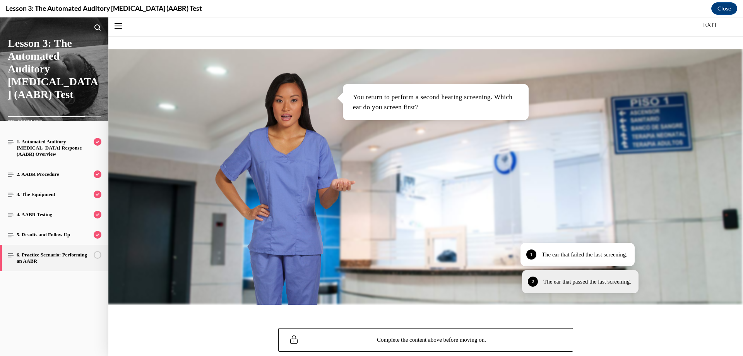
click at [618, 287] on div "2 The ear that passed the last screening." at bounding box center [580, 281] width 116 height 23
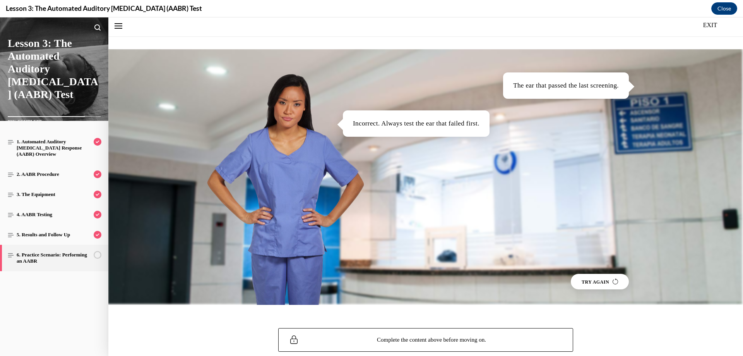
click at [608, 279] on span "TRY AGAIN" at bounding box center [600, 281] width 36 height 5
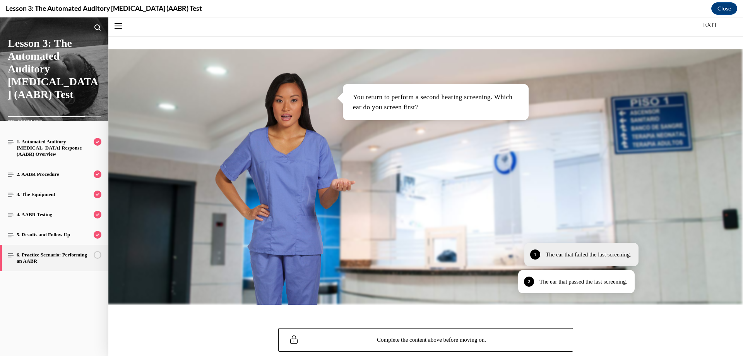
click at [616, 254] on div "The ear that failed the last screening." at bounding box center [589, 254] width 86 height 9
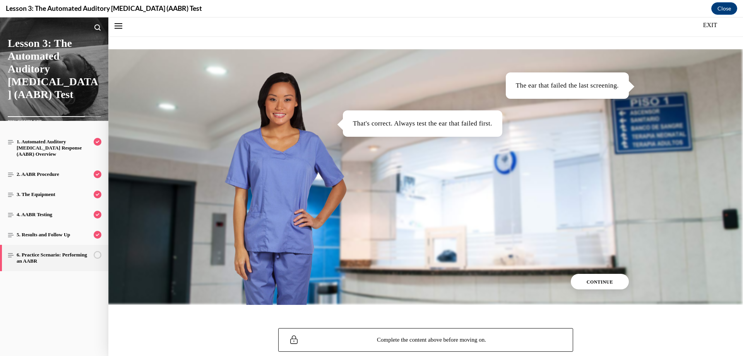
click at [608, 284] on span "CONTINUE" at bounding box center [600, 281] width 27 height 5
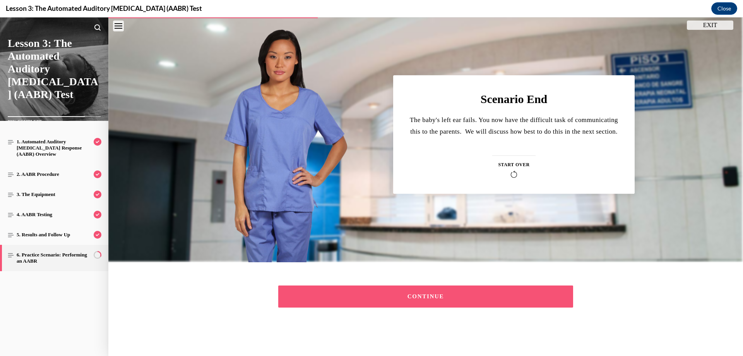
click at [438, 293] on button "CONTINUE" at bounding box center [425, 296] width 295 height 22
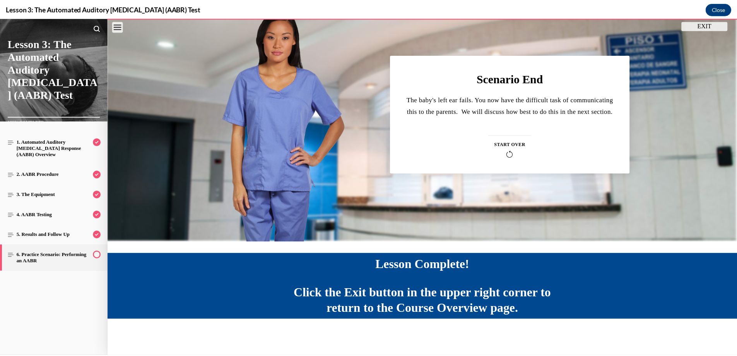
scroll to position [179, 0]
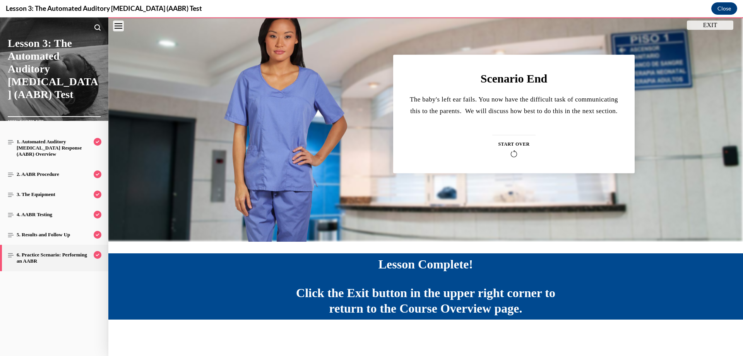
click at [700, 28] on button "EXIT" at bounding box center [710, 25] width 46 height 9
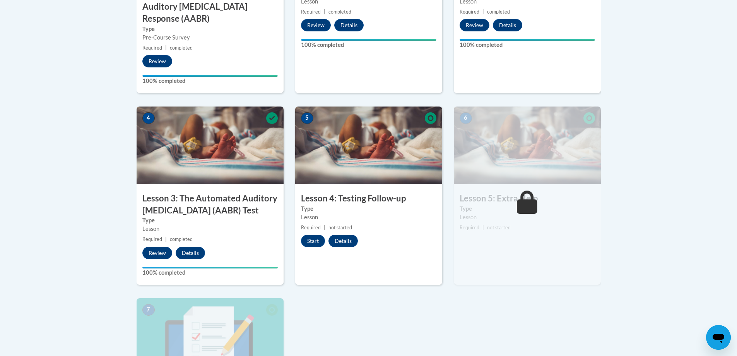
scroll to position [426, 0]
